Goal: Use online tool/utility: Utilize a website feature to perform a specific function

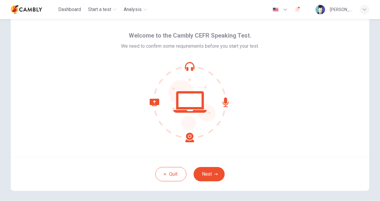
scroll to position [30, 0]
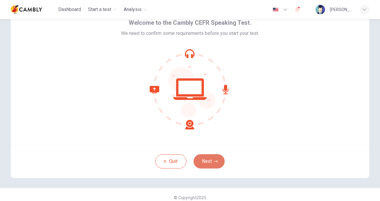
click at [207, 161] on button "Next" at bounding box center [208, 161] width 31 height 14
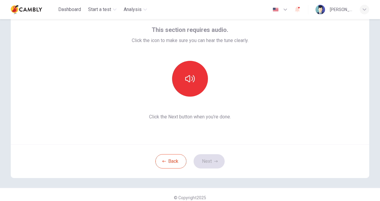
scroll to position [0, 0]
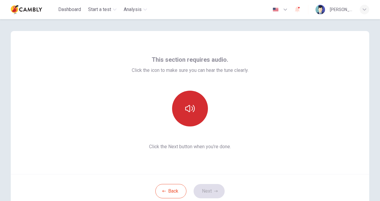
click at [187, 109] on icon "button" at bounding box center [190, 109] width 10 height 10
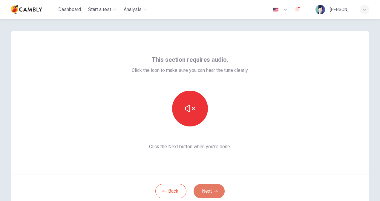
click at [211, 192] on button "Next" at bounding box center [208, 191] width 31 height 14
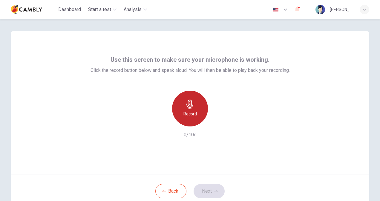
click at [185, 106] on icon "button" at bounding box center [190, 105] width 10 height 10
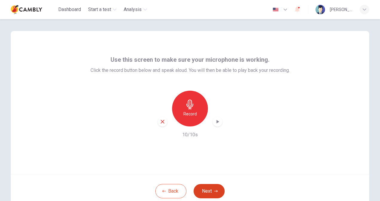
click at [208, 193] on button "Next" at bounding box center [208, 191] width 31 height 14
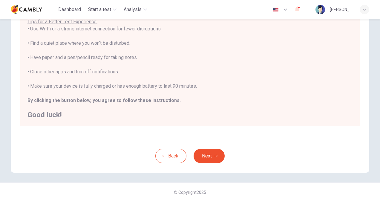
scroll to position [112, 0]
click at [203, 156] on button "Next" at bounding box center [208, 156] width 31 height 14
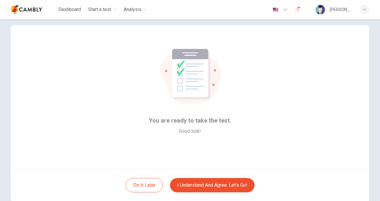
scroll to position [0, 0]
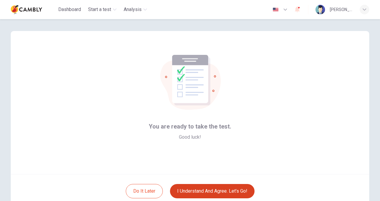
click at [201, 191] on button "I understand and agree. Let’s go!" at bounding box center [212, 191] width 84 height 14
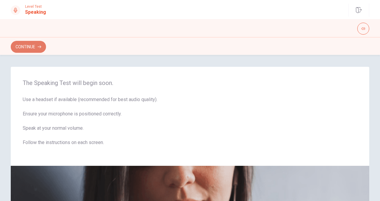
click at [27, 49] on button "Continue" at bounding box center [28, 47] width 35 height 12
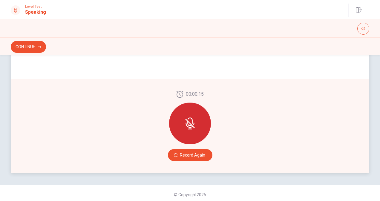
scroll to position [157, 0]
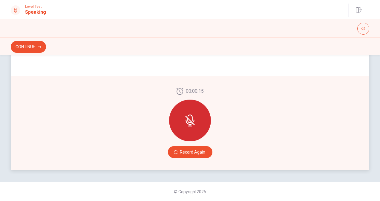
click at [190, 122] on icon at bounding box center [189, 120] width 5 height 5
click at [189, 152] on button "Record Again" at bounding box center [190, 152] width 44 height 12
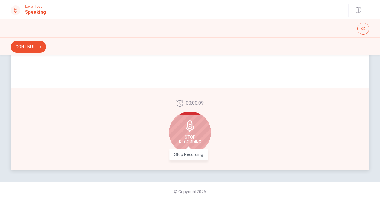
click at [192, 138] on span "Stop Recording" at bounding box center [190, 140] width 22 height 10
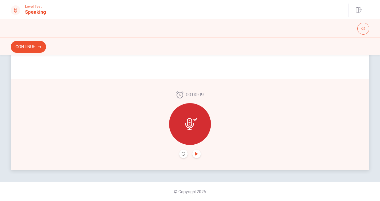
click at [195, 154] on icon "Play Audio" at bounding box center [197, 154] width 4 height 4
click at [197, 156] on button "Play Audio" at bounding box center [196, 154] width 8 height 8
click at [36, 50] on button "Continue" at bounding box center [28, 47] width 35 height 12
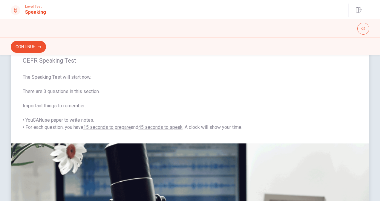
scroll to position [0, 0]
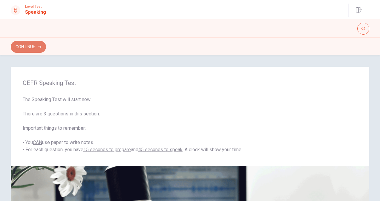
click at [35, 46] on button "Continue" at bounding box center [28, 47] width 35 height 12
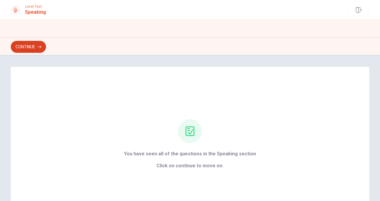
click at [30, 47] on button "Continue" at bounding box center [28, 47] width 35 height 12
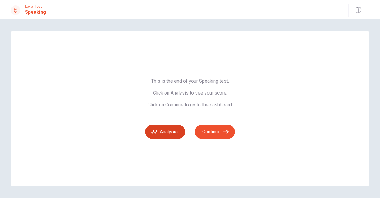
click at [169, 133] on button "Analysis" at bounding box center [165, 132] width 40 height 14
